Goal: Navigation & Orientation: Understand site structure

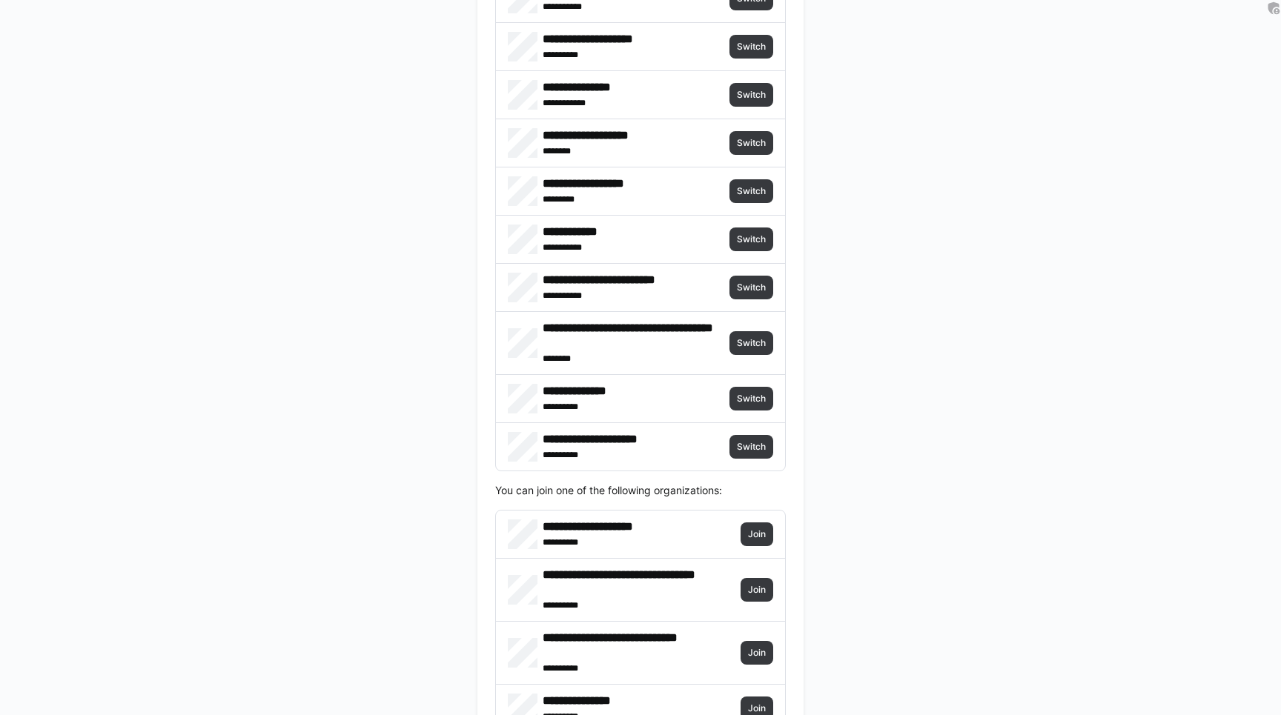
scroll to position [3494, 0]
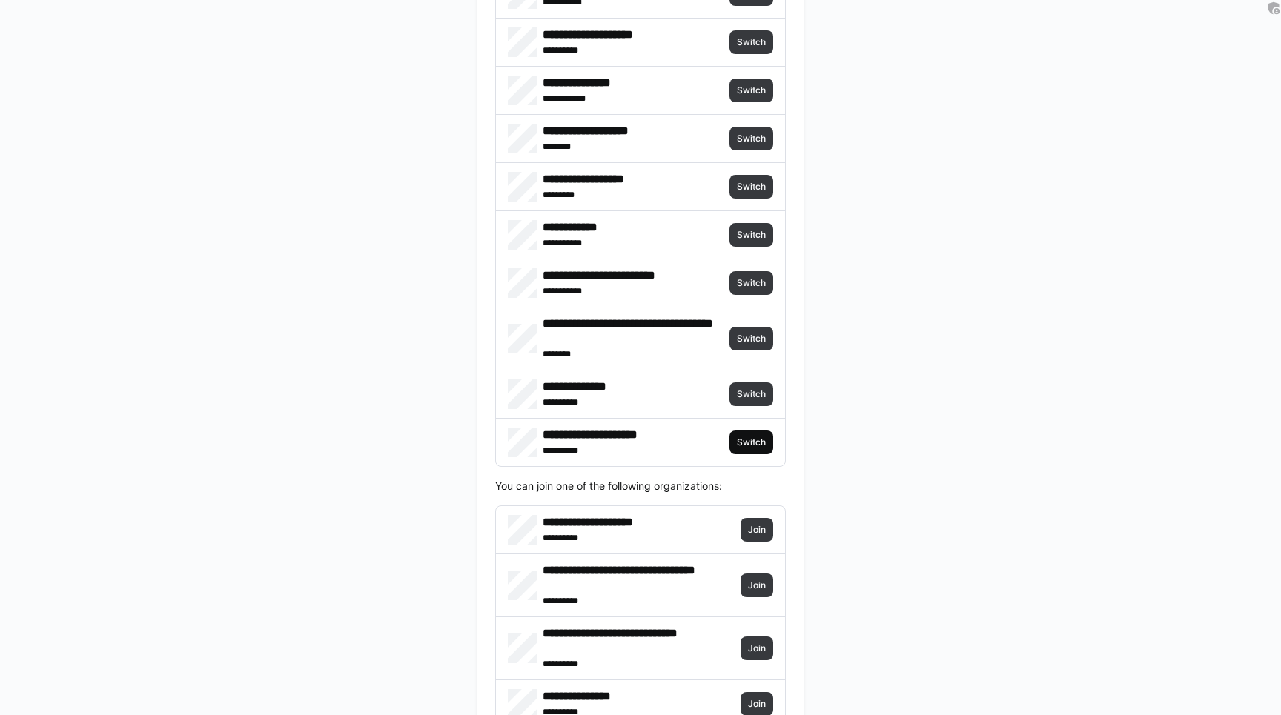
click at [742, 450] on span "Switch" at bounding box center [752, 443] width 44 height 24
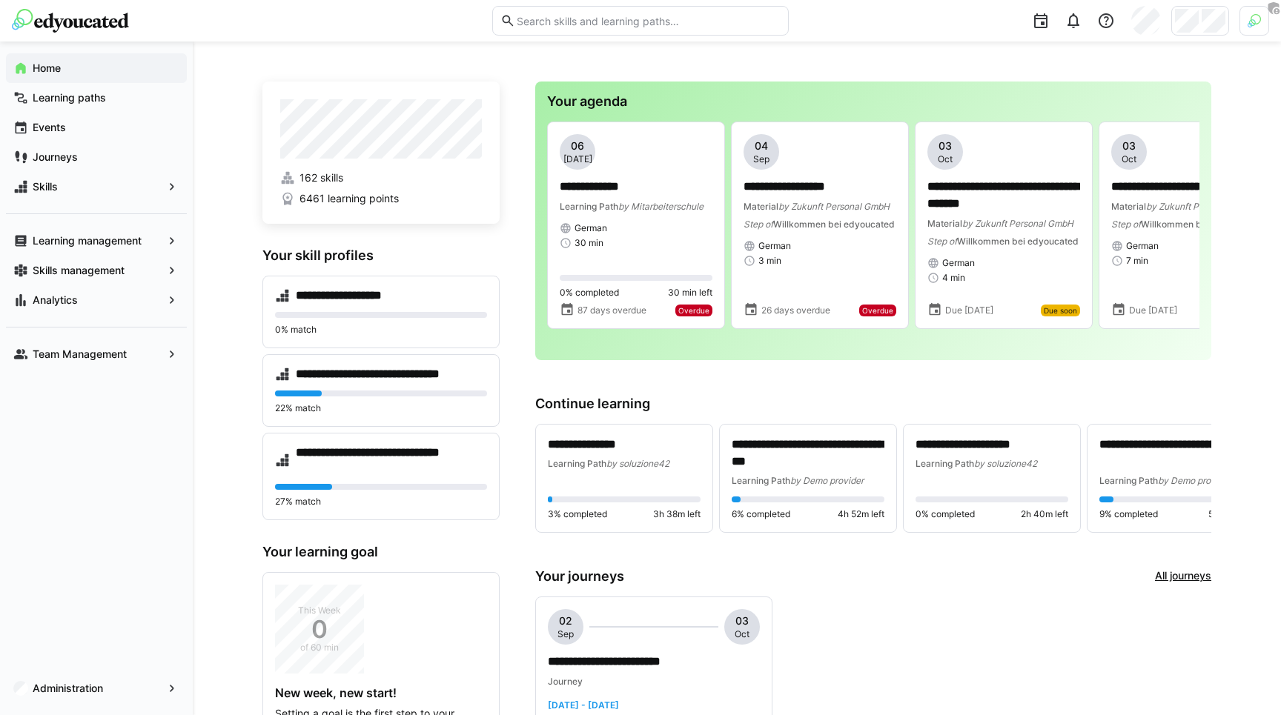
click at [214, 138] on div "**********" at bounding box center [737, 605] width 1088 height 1126
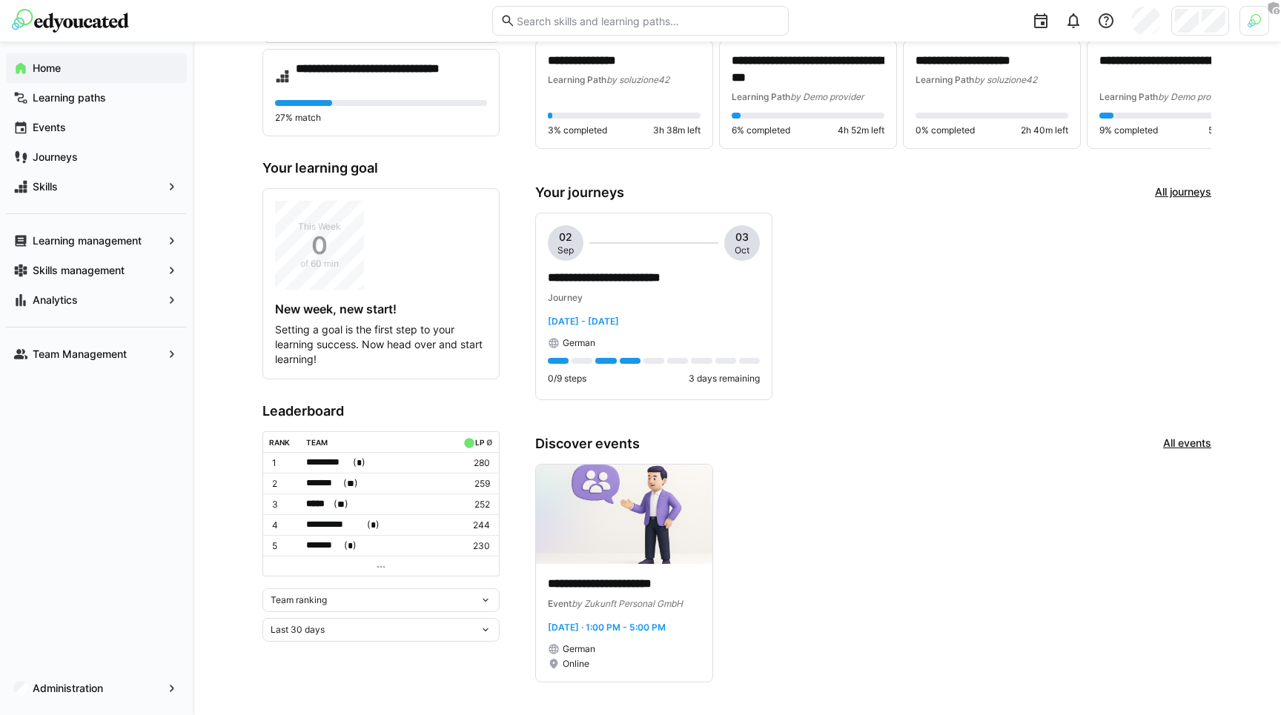
scroll to position [458, 0]
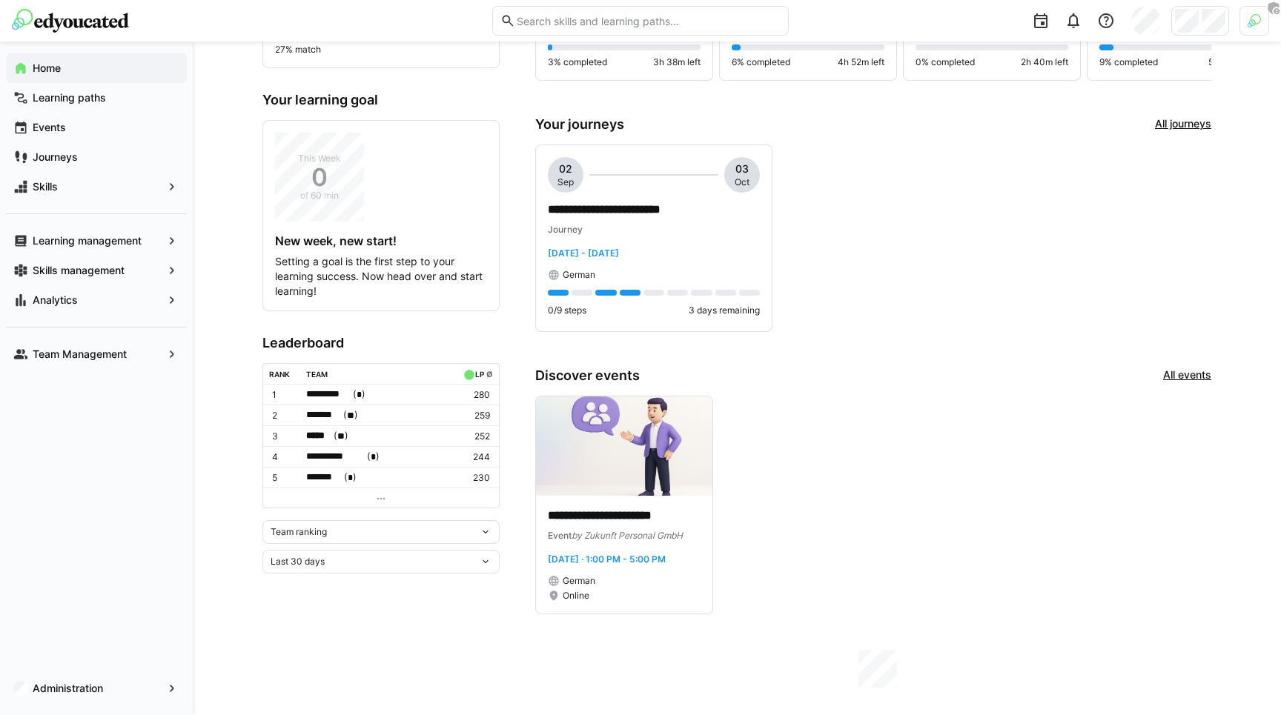
click at [218, 123] on div "**********" at bounding box center [737, 152] width 1088 height 1126
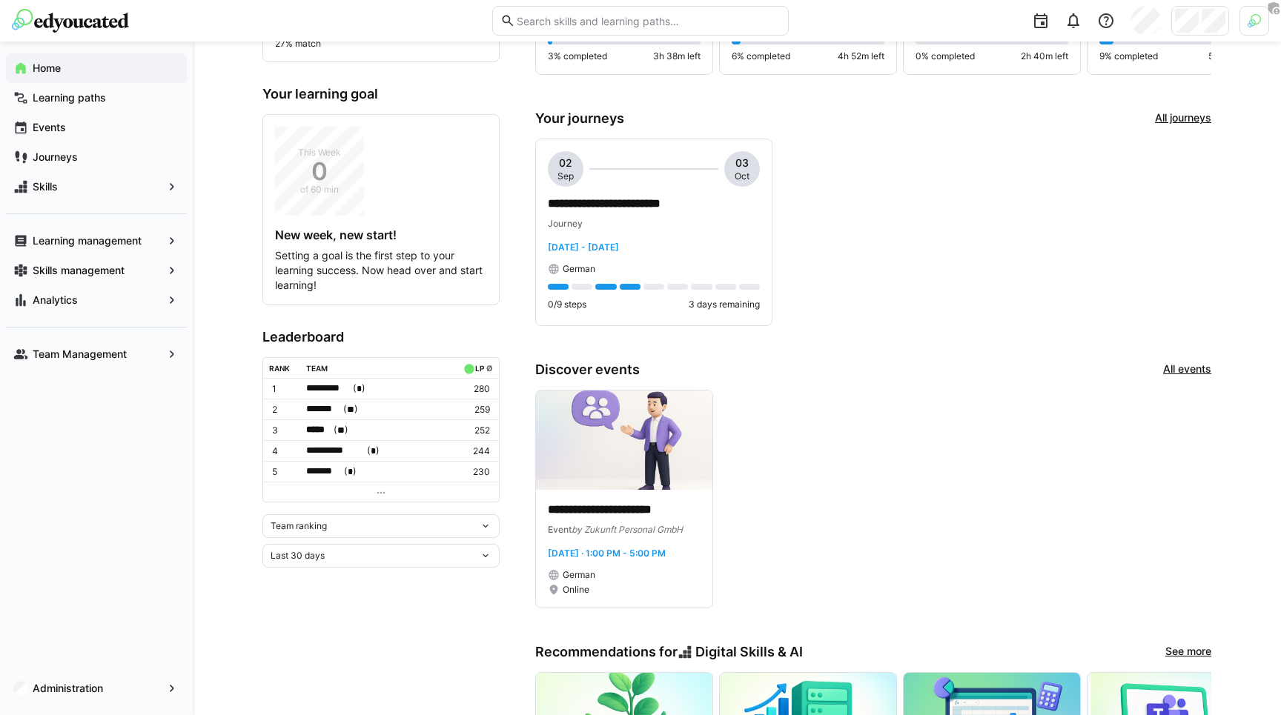
click at [471, 95] on h3 "Your learning goal" at bounding box center [380, 94] width 237 height 16
click at [297, 334] on h3 "Leaderboard" at bounding box center [380, 337] width 237 height 16
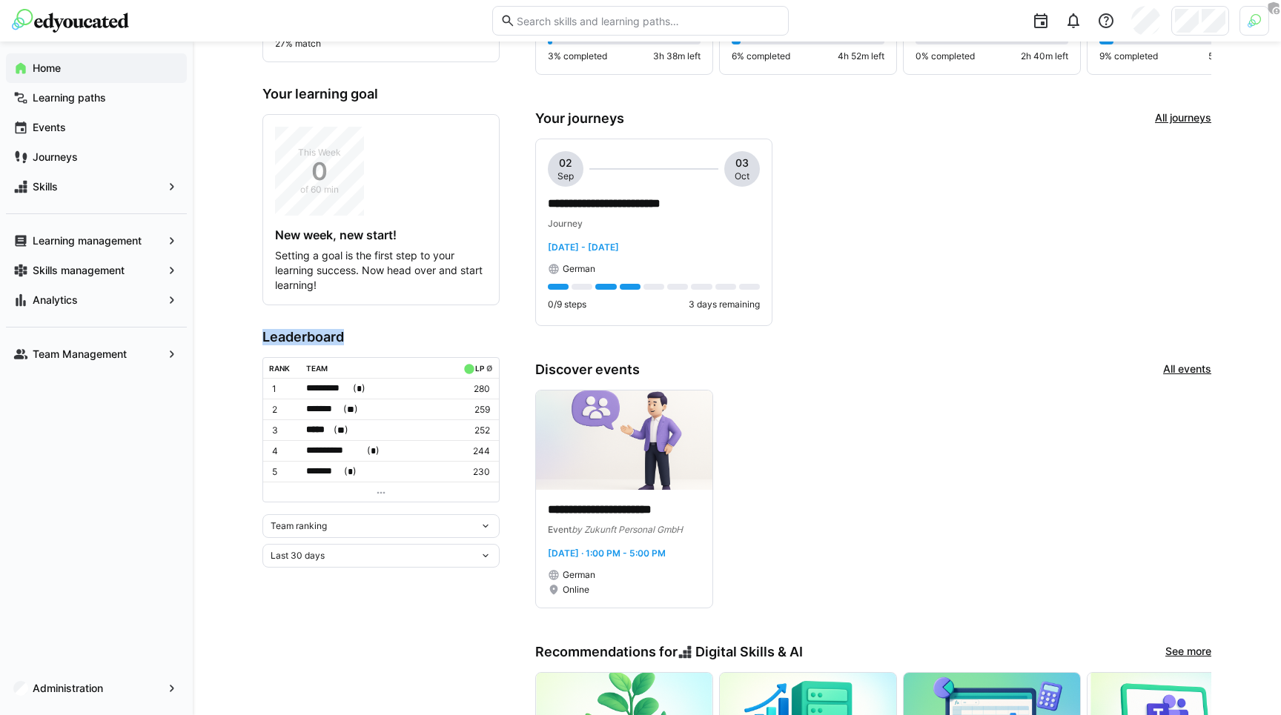
click at [297, 334] on h3 "Leaderboard" at bounding box center [380, 337] width 237 height 16
click at [267, 330] on h3 "Leaderboard" at bounding box center [380, 337] width 237 height 16
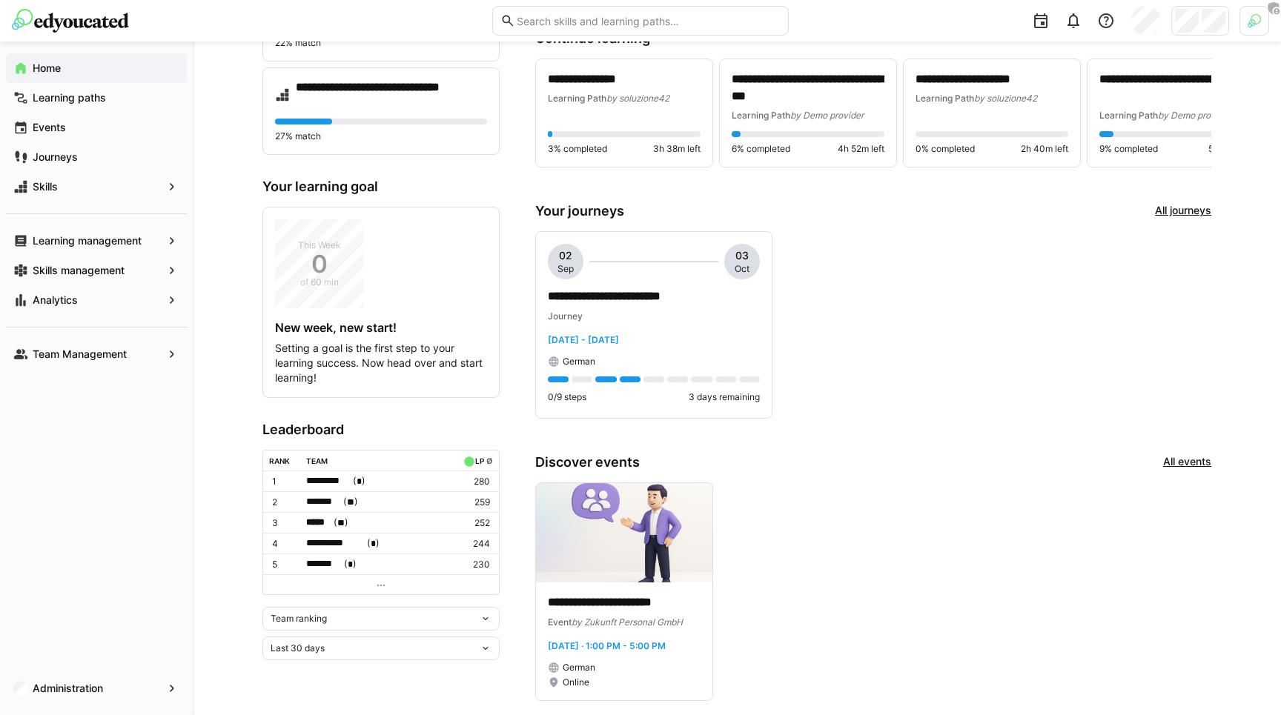
scroll to position [528, 0]
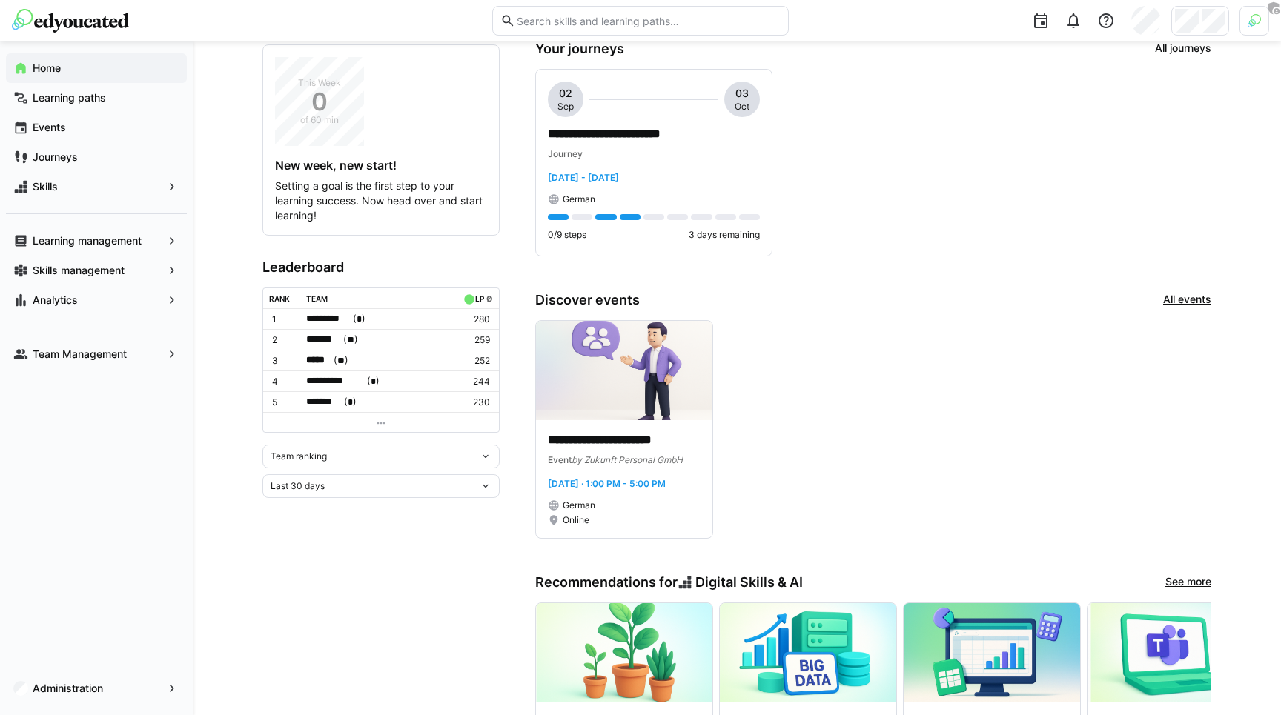
click at [288, 262] on h3 "Leaderboard" at bounding box center [380, 267] width 237 height 16
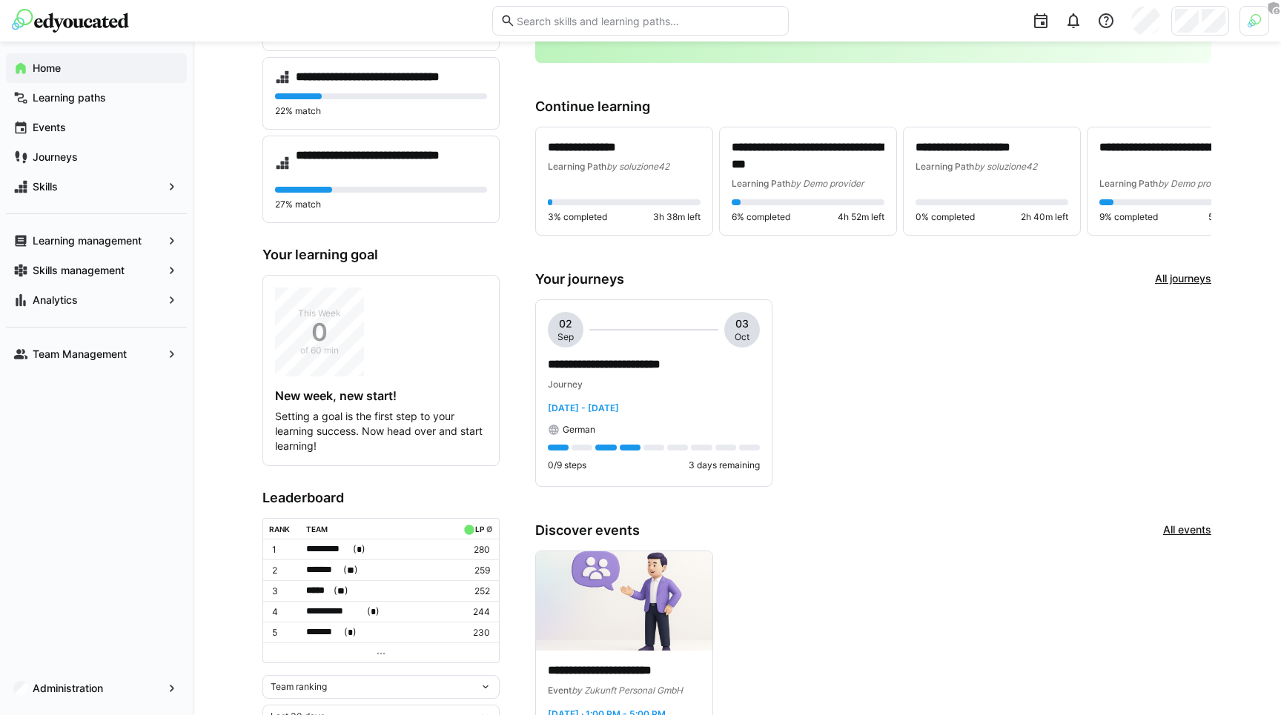
scroll to position [229, 0]
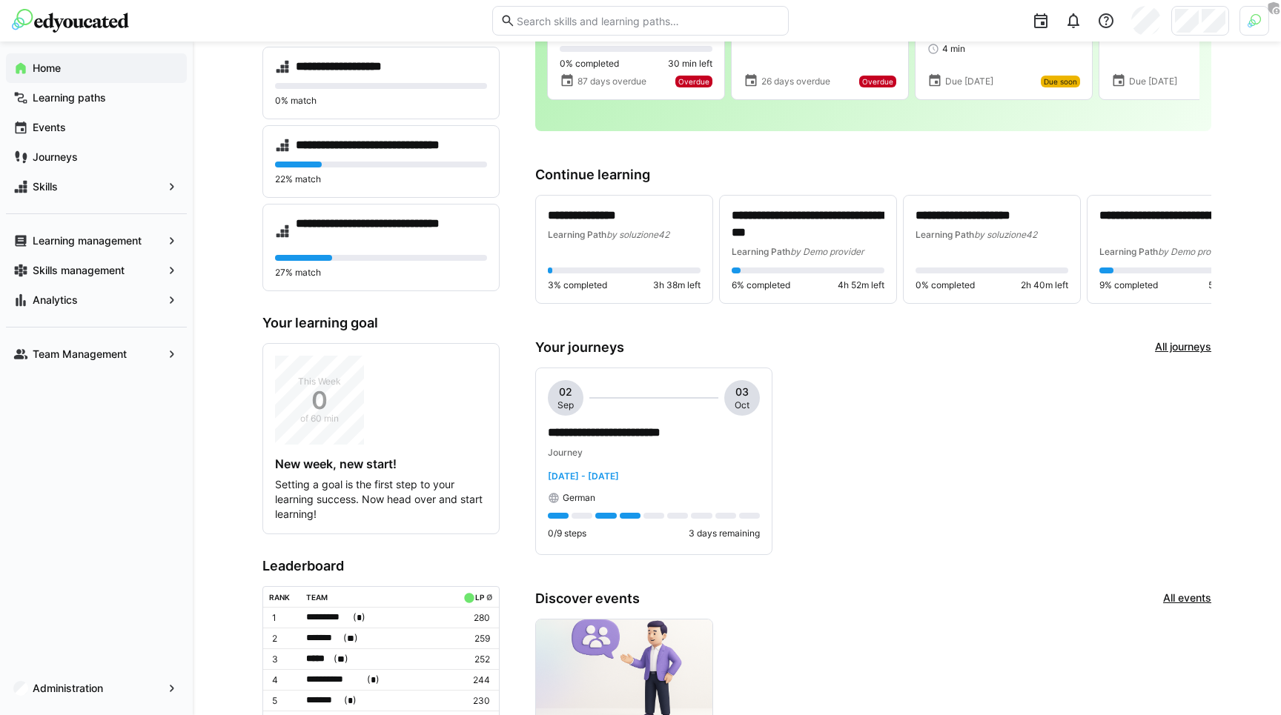
click at [272, 323] on h3 "Your learning goal" at bounding box center [380, 323] width 237 height 16
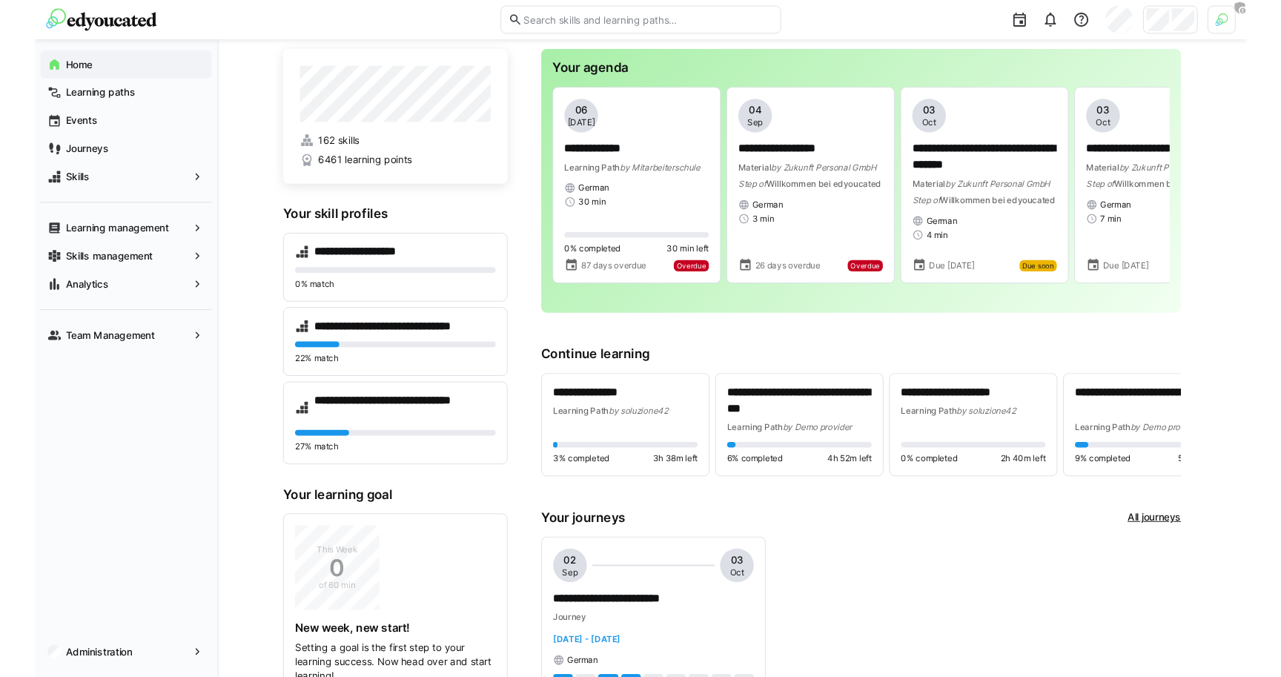
scroll to position [0, 0]
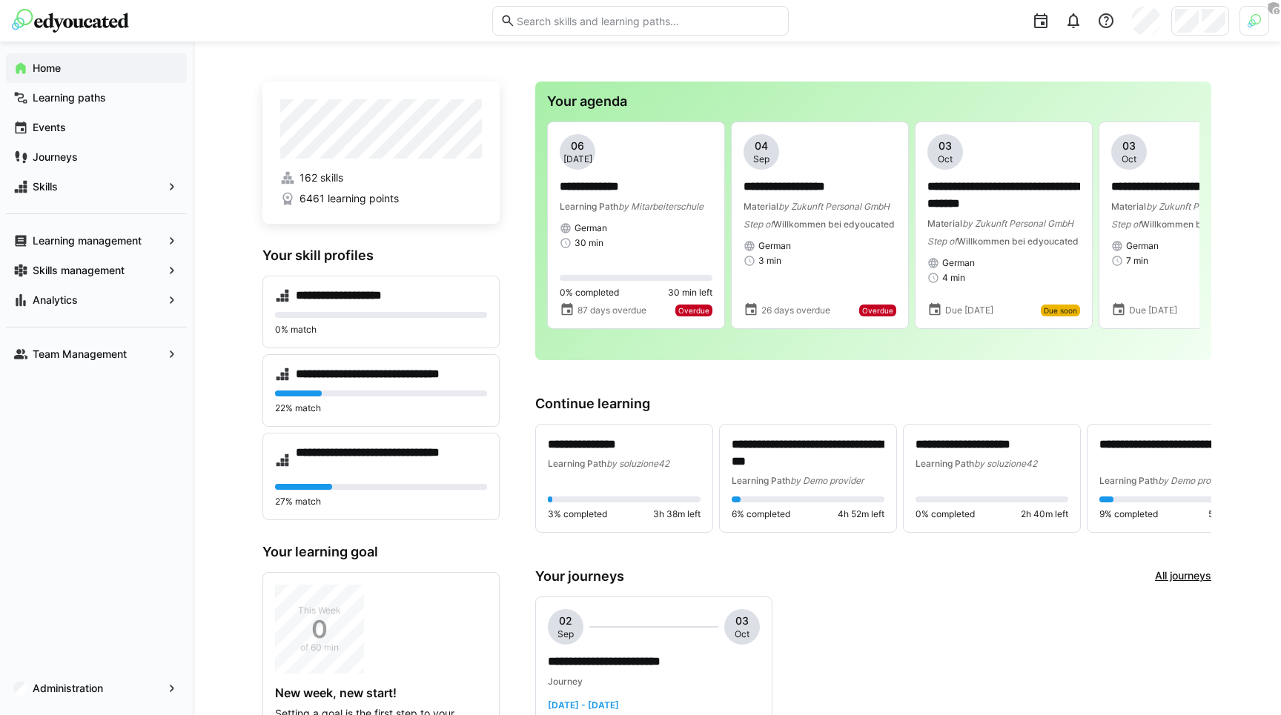
click at [302, 250] on h3 "Your skill profiles" at bounding box center [380, 256] width 237 height 16
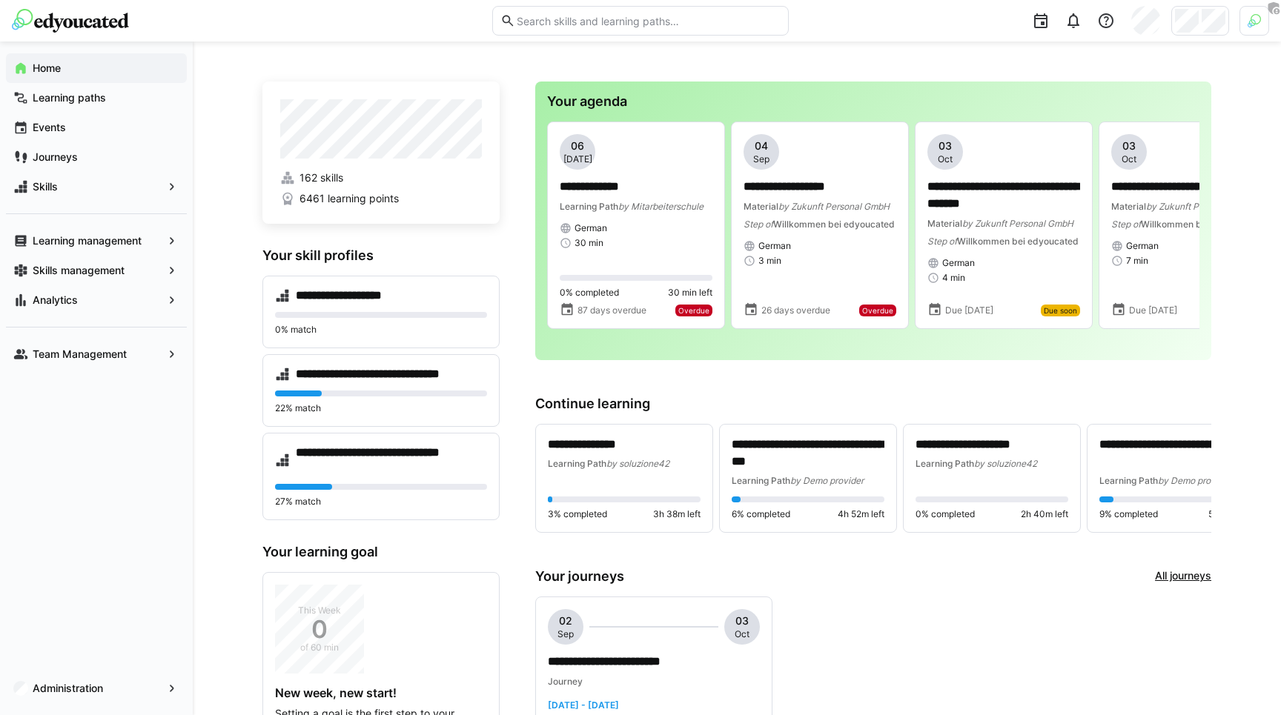
click at [276, 256] on h3 "Your skill profiles" at bounding box center [380, 256] width 237 height 16
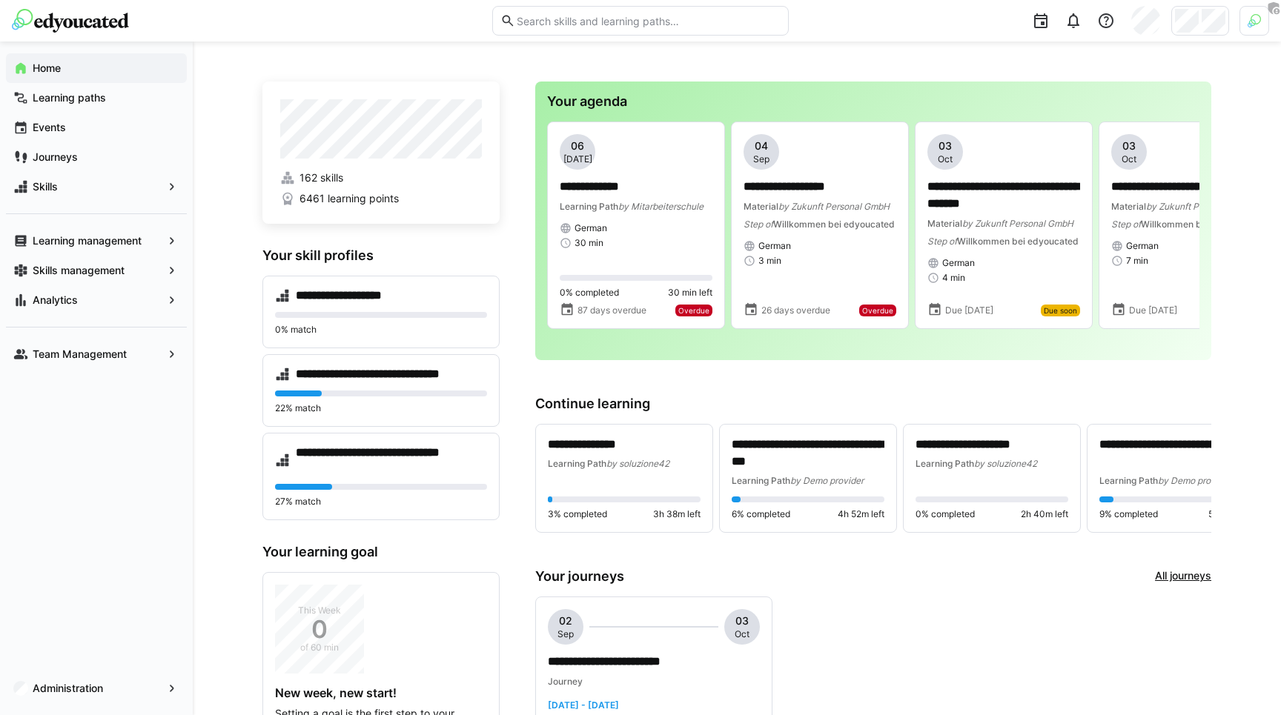
click at [276, 256] on h3 "Your skill profiles" at bounding box center [380, 256] width 237 height 16
click at [264, 251] on h3 "Your skill profiles" at bounding box center [380, 256] width 237 height 16
